Goal: Task Accomplishment & Management: Manage account settings

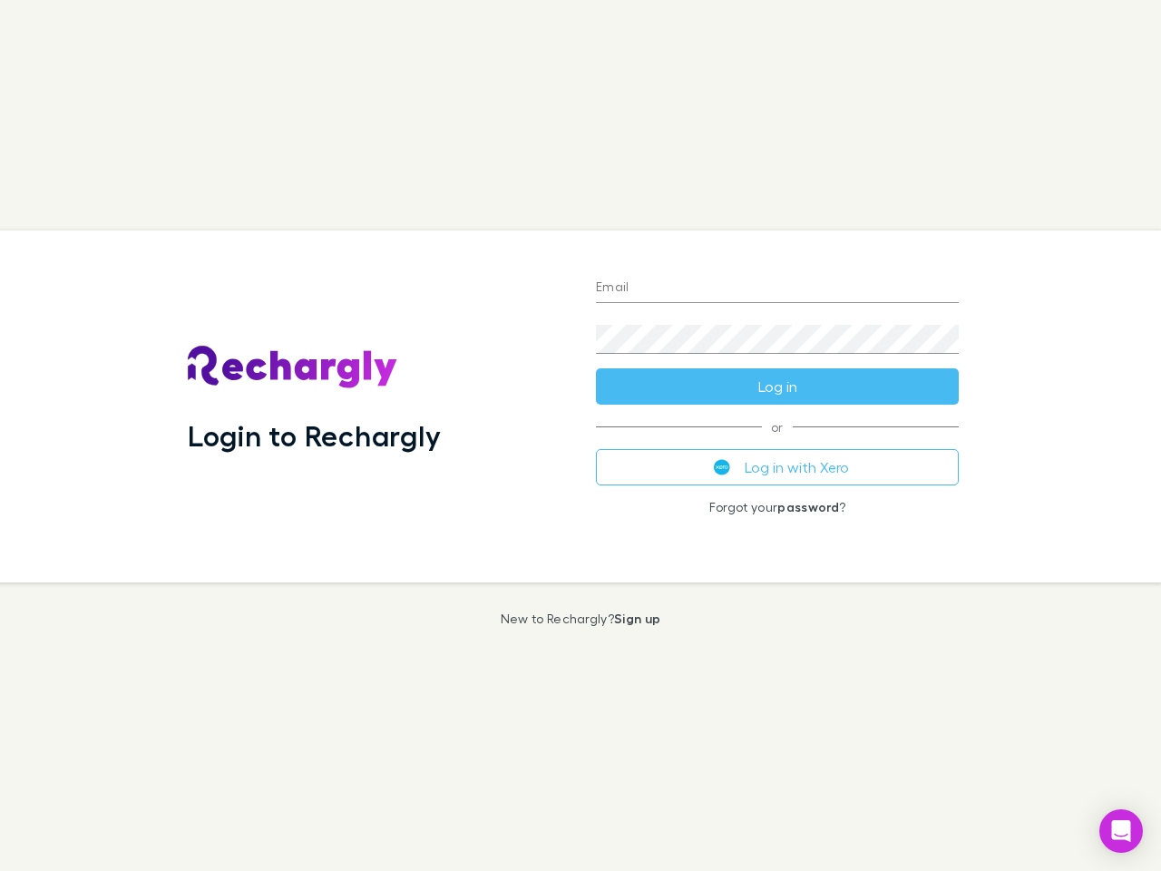
click at [581, 435] on div "Login to Rechargly" at bounding box center [377, 406] width 408 height 352
click at [777, 288] on input "Email" at bounding box center [777, 288] width 363 height 29
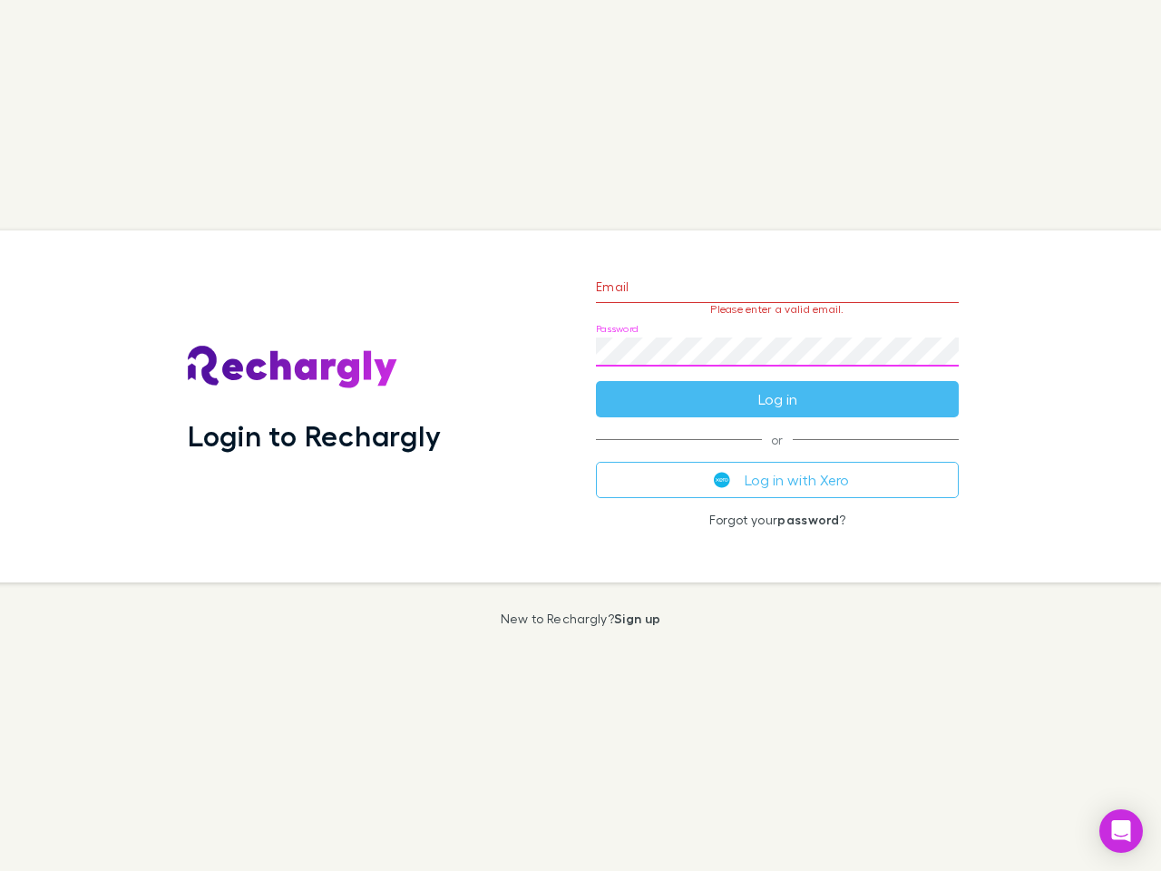
click at [777, 386] on form "Email Please enter a valid email. Password Log in" at bounding box center [777, 338] width 363 height 158
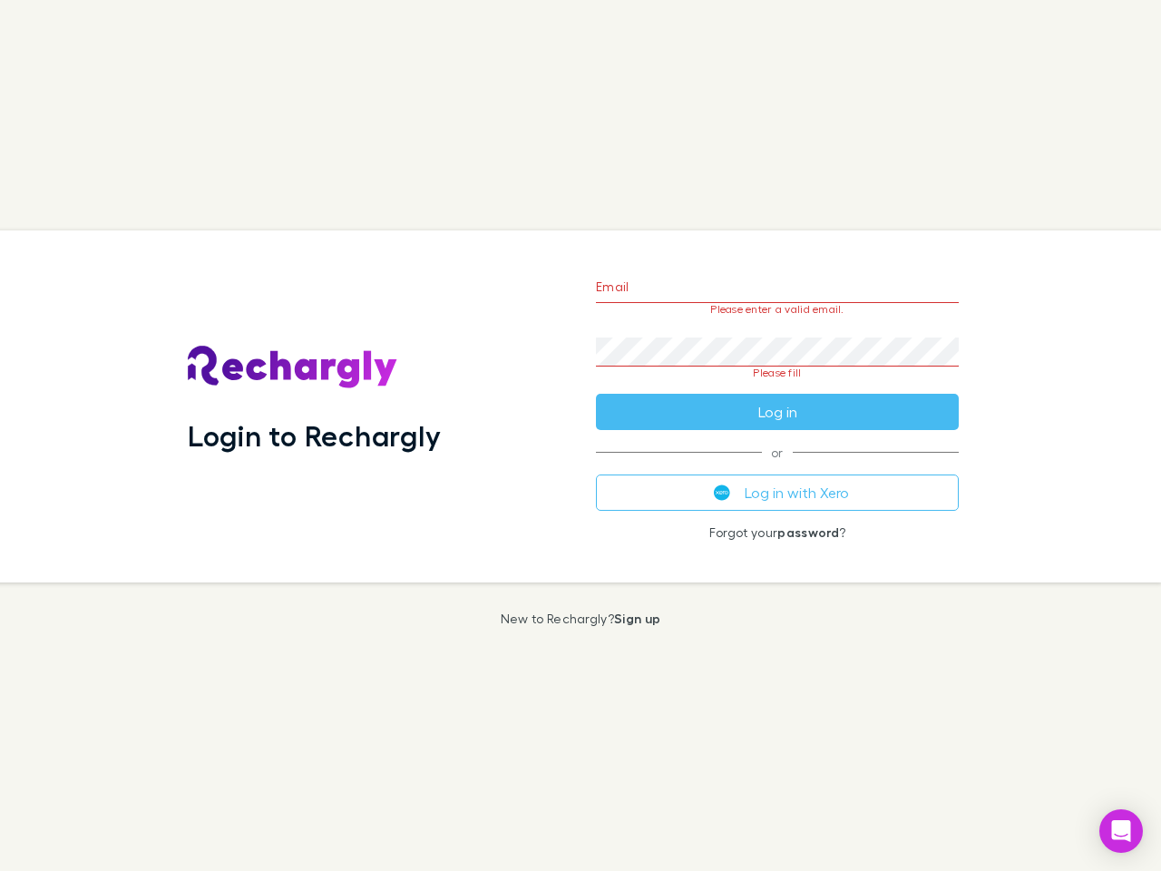
click at [777, 467] on div "Email Please enter a valid email. Password Please fill Log in or Log in with Xe…" at bounding box center [778, 406] width 392 height 352
click at [1121, 831] on icon "Open Intercom Messenger" at bounding box center [1121, 831] width 19 height 22
